Goal: Use online tool/utility

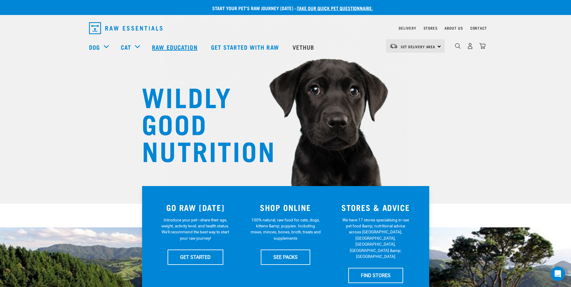
click at [166, 46] on link "Raw Education" at bounding box center [175, 47] width 59 height 24
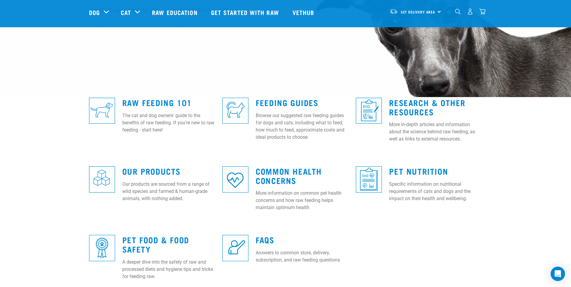
scroll to position [109, 0]
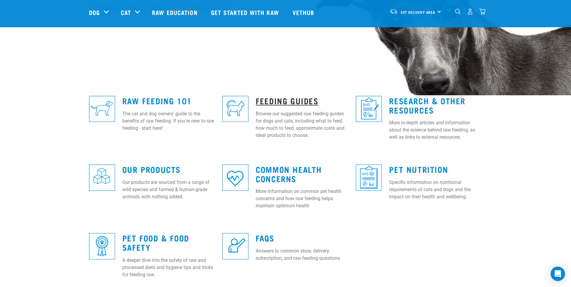
click at [285, 101] on link "Feeding Guides" at bounding box center [287, 100] width 63 height 4
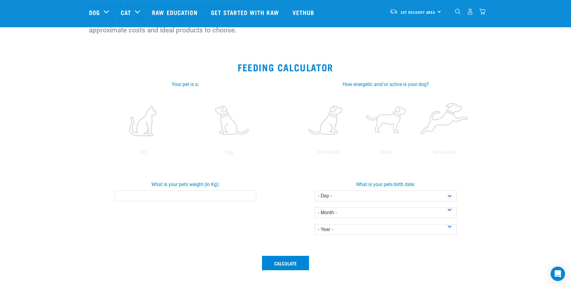
scroll to position [63, 0]
click at [142, 130] on label at bounding box center [143, 120] width 84 height 51
click at [100, 154] on input "radio" at bounding box center [100, 154] width 0 height 0
click at [250, 197] on input "-0.1" at bounding box center [186, 195] width 142 height 11
click at [250, 194] on input "0" at bounding box center [186, 195] width 142 height 11
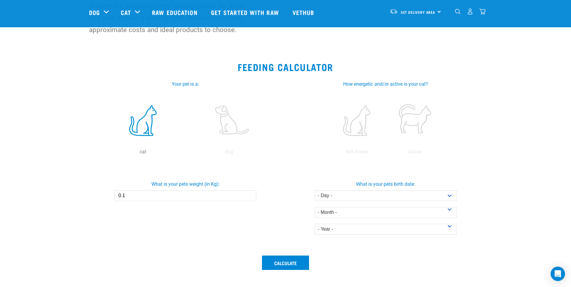
click at [250, 194] on input "0.1" at bounding box center [186, 195] width 142 height 11
click at [250, 194] on input "0.2" at bounding box center [186, 195] width 142 height 11
click at [250, 194] on input "0.3" at bounding box center [186, 195] width 142 height 11
click at [250, 194] on input "0.4" at bounding box center [186, 195] width 142 height 11
click at [250, 194] on input "0.5" at bounding box center [186, 195] width 142 height 11
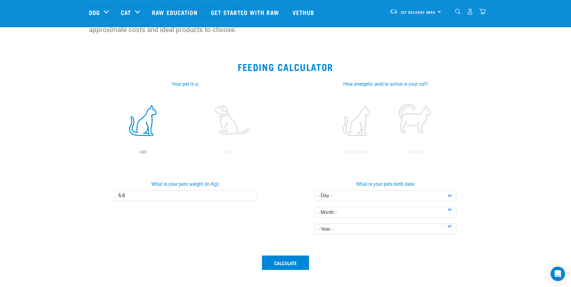
click at [250, 194] on input "5.6" at bounding box center [186, 195] width 142 height 11
click at [251, 198] on input "5.5" at bounding box center [186, 195] width 142 height 11
type input "5.4"
click at [251, 198] on input "5.4" at bounding box center [186, 195] width 142 height 11
click at [360, 127] on label at bounding box center [357, 120] width 56 height 51
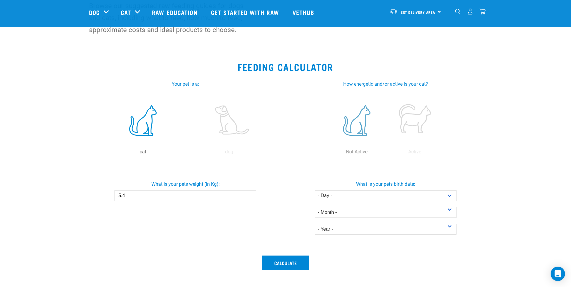
click at [328, 154] on input "radio" at bounding box center [328, 154] width 0 height 0
click at [410, 120] on label at bounding box center [415, 120] width 56 height 51
click at [386, 154] on input "radio" at bounding box center [386, 154] width 0 height 0
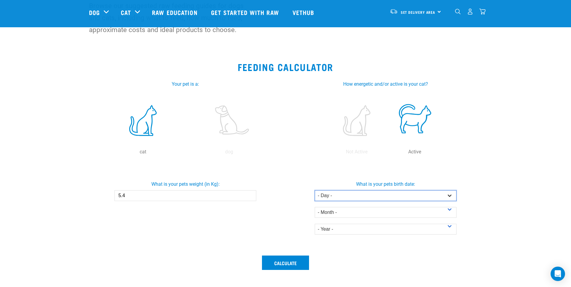
click at [450, 196] on select "- Day - 1 2 3 4 5 6 7 8 9 10 11 12 13 14 15 16 17 18 19 20 21 22 23 24 25 26 27" at bounding box center [386, 195] width 142 height 11
select select "21"
click at [315, 190] on select "- Day - 1 2 3 4 5 6 7 8 9 10 11 12 13 14 15 16 17 18 19 20 21 22 23 24 25 26 27" at bounding box center [386, 195] width 142 height 11
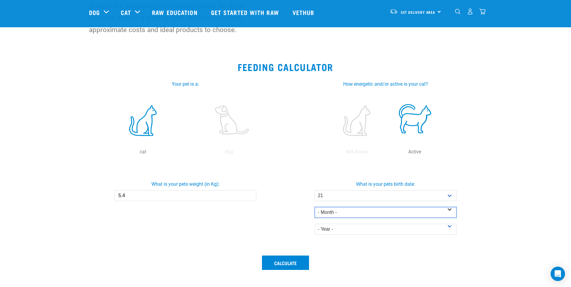
click at [450, 210] on select "- Month - January February March April May June July August September October N…" at bounding box center [386, 212] width 142 height 11
select select "February"
click at [315, 207] on select "- Month - January February March April May June July August September October N…" at bounding box center [386, 212] width 142 height 11
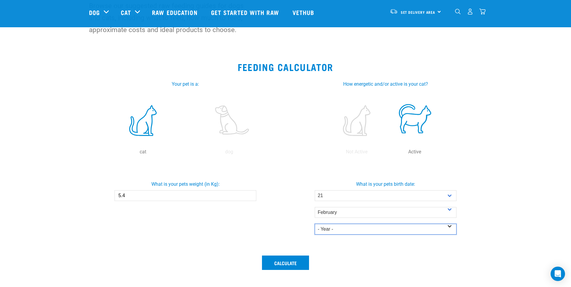
click at [451, 227] on select "- Year - 2025 2024 2023 2022 2021 2020 2019 2018 2017 2016 2015 2014" at bounding box center [386, 229] width 142 height 11
select select "2021"
click at [315, 224] on select "- Year - 2025 2024 2023 2022 2021 2020 2019 2018 2017 2016 2015 2014" at bounding box center [386, 229] width 142 height 11
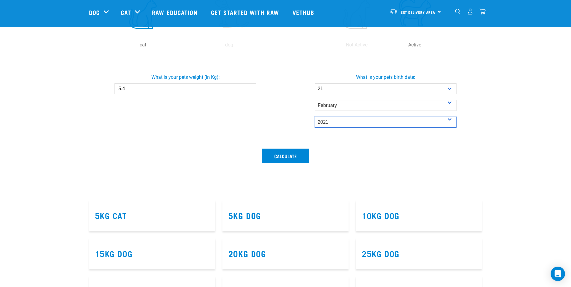
scroll to position [171, 0]
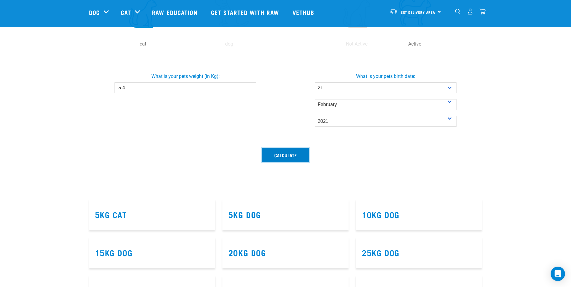
click at [283, 157] on button "Calculate" at bounding box center [285, 155] width 47 height 14
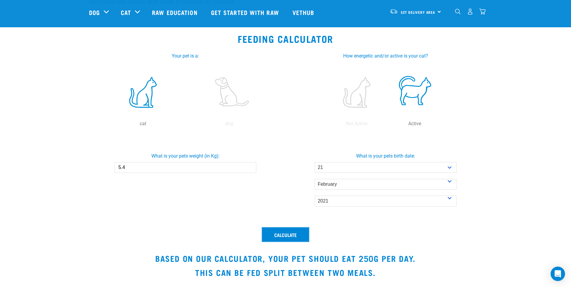
scroll to position [94, 0]
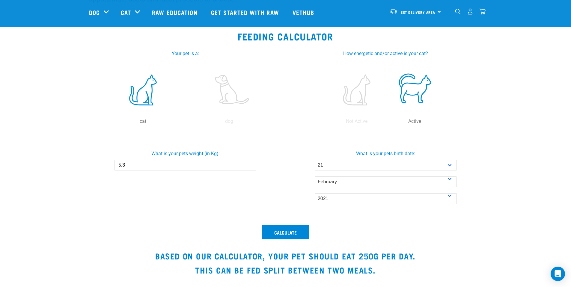
click at [251, 167] on input "5.3" at bounding box center [186, 165] width 142 height 11
click at [251, 167] on input "5.2" at bounding box center [186, 165] width 142 height 11
click at [251, 167] on input "5.1" at bounding box center [186, 165] width 142 height 11
click at [251, 167] on input "5" at bounding box center [186, 165] width 142 height 11
click at [279, 229] on button "Calculate" at bounding box center [285, 232] width 47 height 14
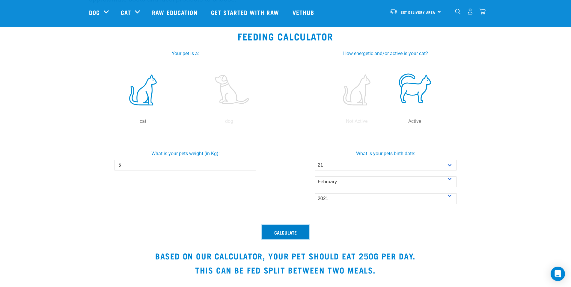
click at [280, 233] on button "Calculate" at bounding box center [285, 232] width 47 height 14
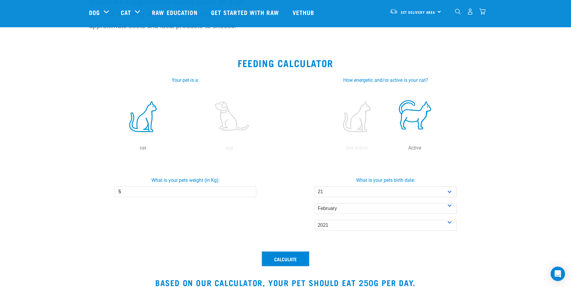
scroll to position [66, 0]
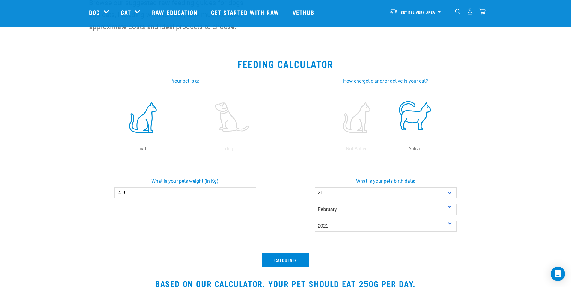
click at [252, 194] on input "4.9" at bounding box center [186, 192] width 142 height 11
click at [252, 194] on input "4.8" at bounding box center [186, 192] width 142 height 11
click at [252, 194] on input "4.7" at bounding box center [186, 192] width 142 height 11
click at [252, 194] on input "4.6" at bounding box center [186, 192] width 142 height 11
click at [252, 194] on input "4.5" at bounding box center [186, 192] width 142 height 11
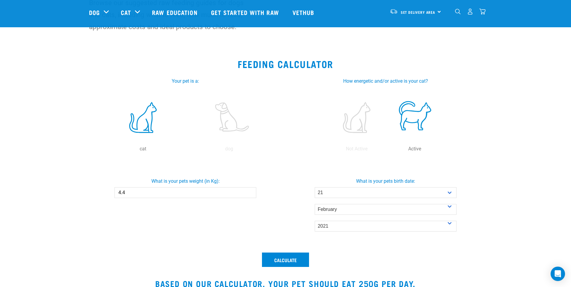
click at [250, 194] on input "4.4" at bounding box center [186, 192] width 142 height 11
click at [250, 194] on input "4.3" at bounding box center [186, 192] width 142 height 11
click at [250, 194] on input "4.2" at bounding box center [186, 192] width 142 height 11
click at [250, 194] on input "4.1" at bounding box center [186, 192] width 142 height 11
click at [250, 194] on input "4" at bounding box center [186, 192] width 142 height 11
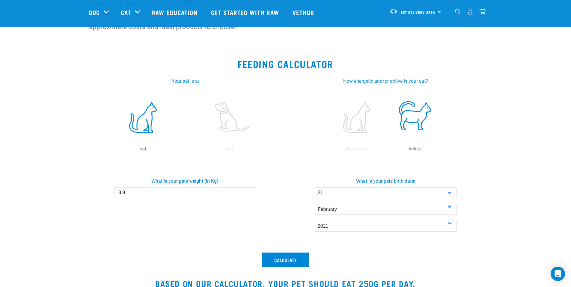
click at [250, 194] on input "3.9" at bounding box center [186, 192] width 142 height 11
click at [250, 194] on input "3.8" at bounding box center [186, 192] width 142 height 11
click at [250, 194] on input "3.7" at bounding box center [186, 192] width 142 height 11
type input "3.6"
click at [250, 194] on input "3.6" at bounding box center [186, 192] width 142 height 11
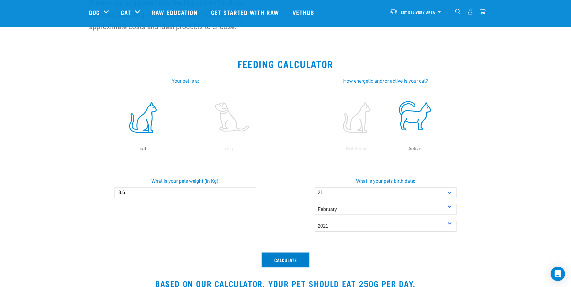
click at [274, 259] on button "Calculate" at bounding box center [285, 260] width 47 height 14
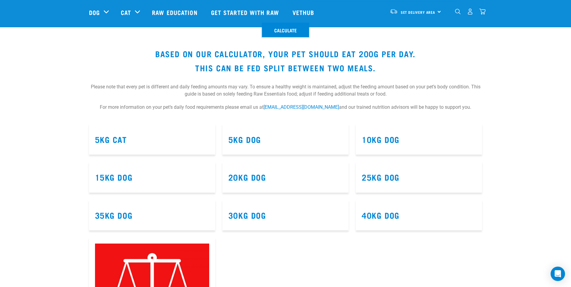
scroll to position [295, 0]
